Goal: Check status: Check status

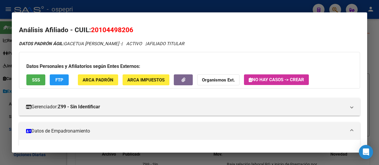
scroll to position [28, 0]
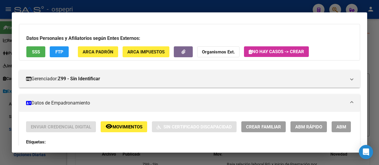
click at [281, 5] on div at bounding box center [189, 82] width 379 height 165
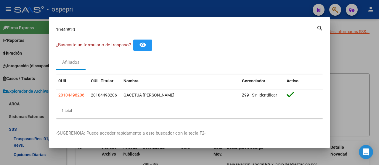
click at [335, 8] on div at bounding box center [189, 82] width 379 height 165
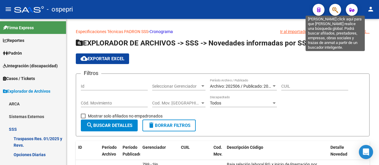
click at [334, 9] on icon "button" at bounding box center [335, 10] width 6 height 7
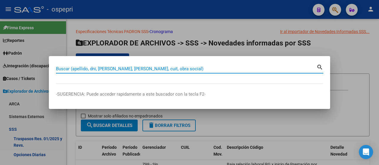
paste input "20-33650109-2"
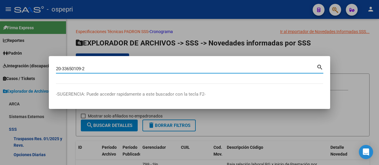
type input "20336501092"
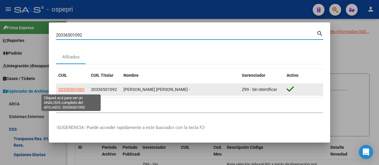
click at [79, 91] on span "20336501092" at bounding box center [71, 89] width 26 height 5
type textarea "20336501092"
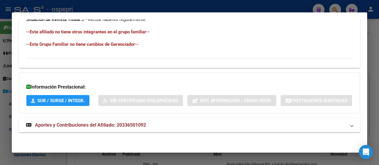
scroll to position [353, 0]
click at [132, 127] on span "Aportes y Contribuciones del Afiliado: 20336501092" at bounding box center [90, 126] width 111 height 6
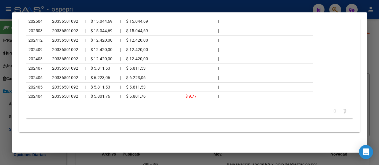
scroll to position [618, 0]
click at [290, 3] on div at bounding box center [189, 82] width 379 height 165
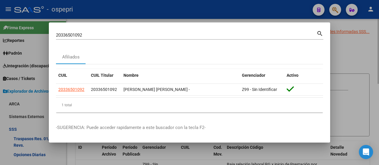
click at [360, 49] on div at bounding box center [189, 82] width 379 height 165
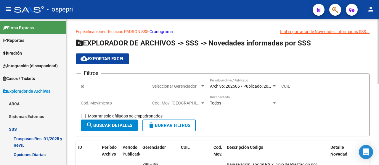
click at [334, 43] on h1 "EXPLORADOR DE ARCHIVOS -> SSS -> Novedades informadas por SSS" at bounding box center [223, 43] width 294 height 10
